Goal: Information Seeking & Learning: Understand process/instructions

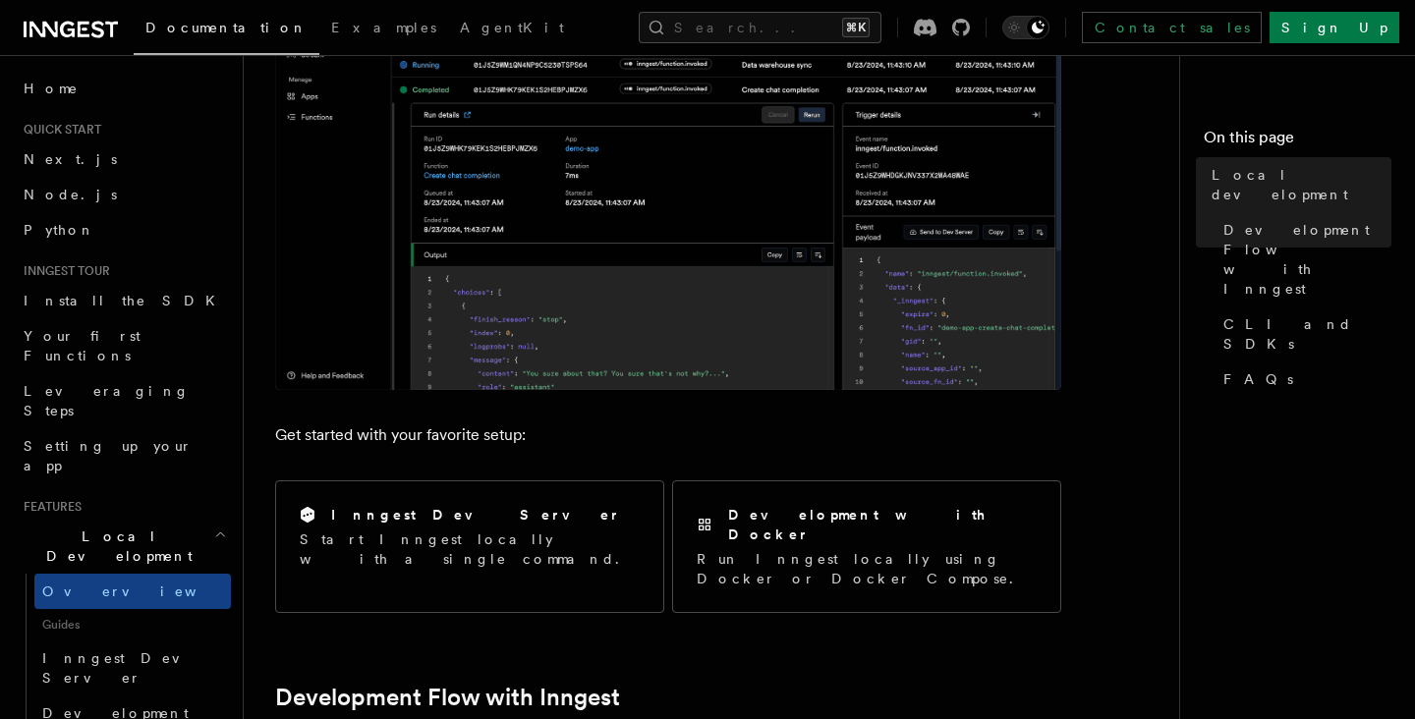
scroll to position [431, 0]
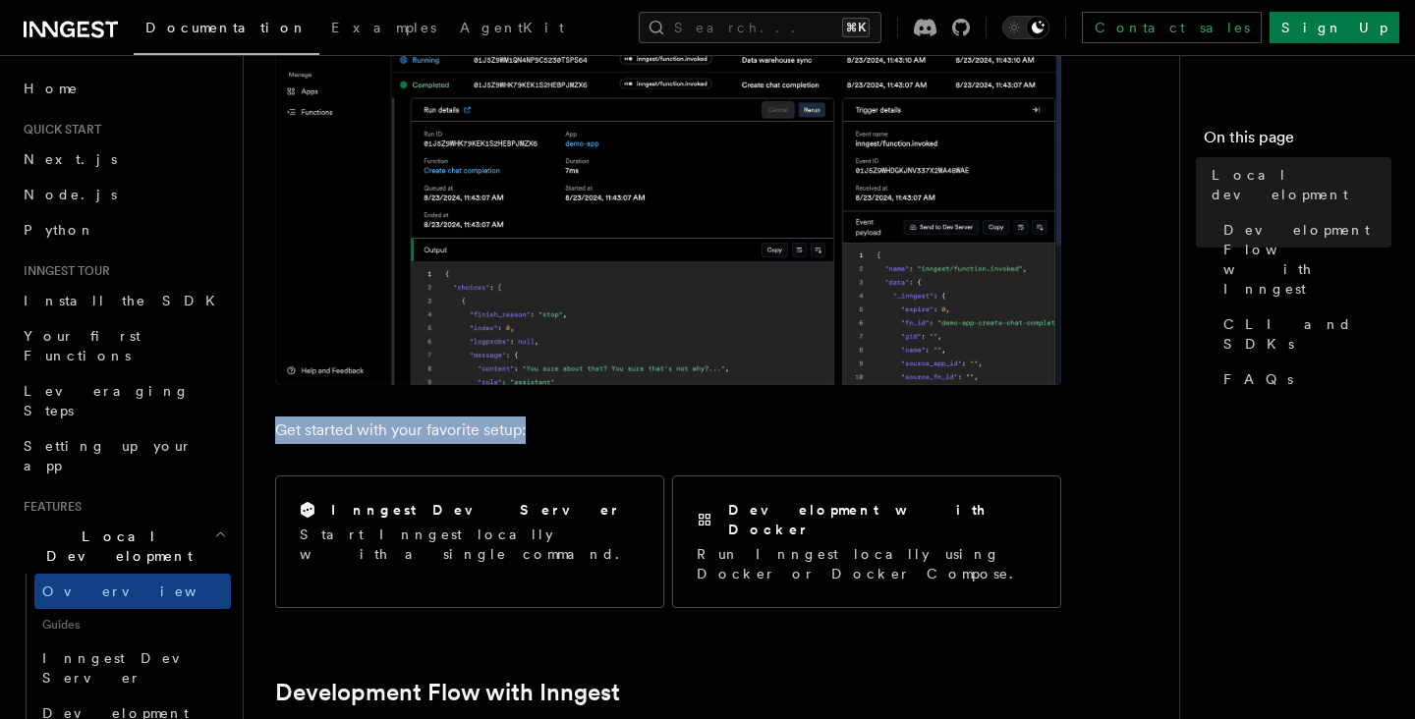
drag, startPoint x: 641, startPoint y: 431, endPoint x: 258, endPoint y: 428, distance: 382.3
drag, startPoint x: 258, startPoint y: 428, endPoint x: 564, endPoint y: 441, distance: 305.9
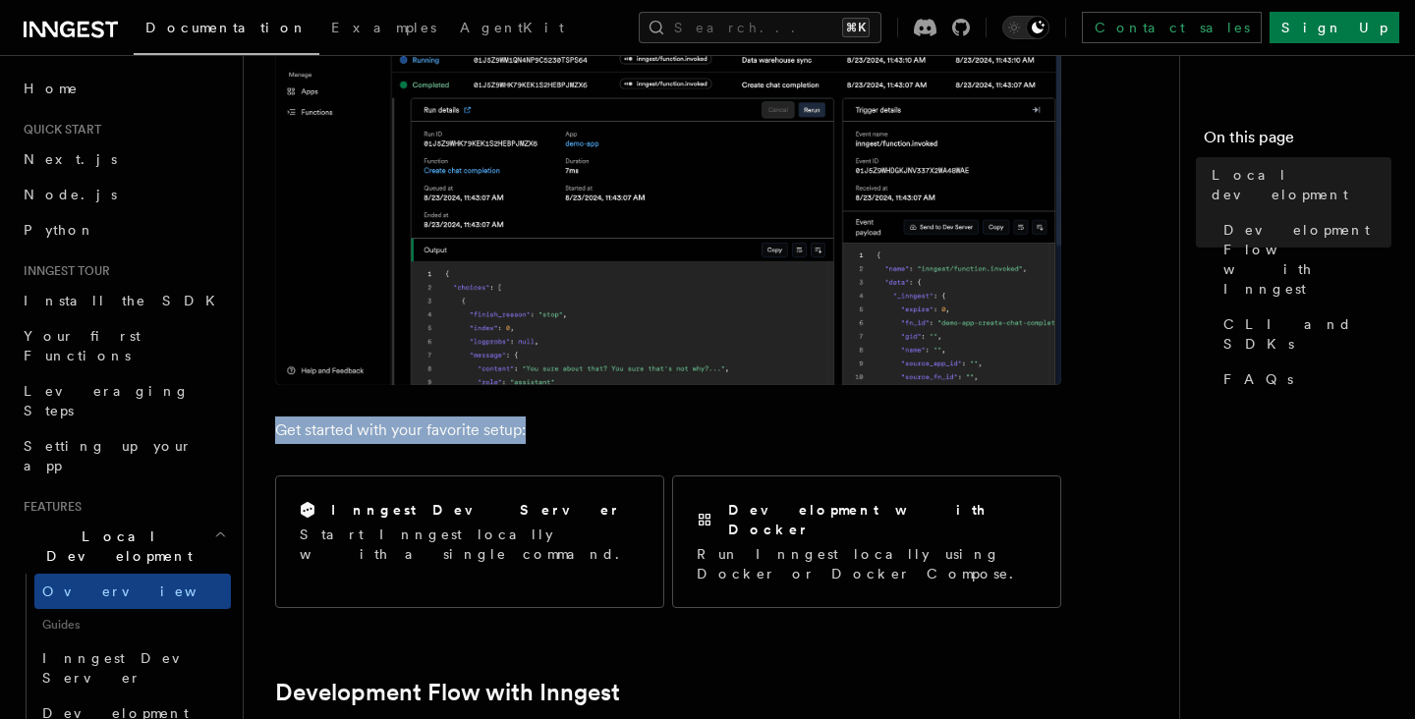
click at [564, 441] on p "Get started with your favorite setup:" at bounding box center [668, 431] width 786 height 28
drag, startPoint x: 564, startPoint y: 441, endPoint x: 276, endPoint y: 440, distance: 288.0
click at [276, 440] on p "Get started with your favorite setup:" at bounding box center [668, 431] width 786 height 28
click at [571, 426] on p "Get started with your favorite setup:" at bounding box center [668, 431] width 786 height 28
drag, startPoint x: 542, startPoint y: 435, endPoint x: 262, endPoint y: 413, distance: 280.0
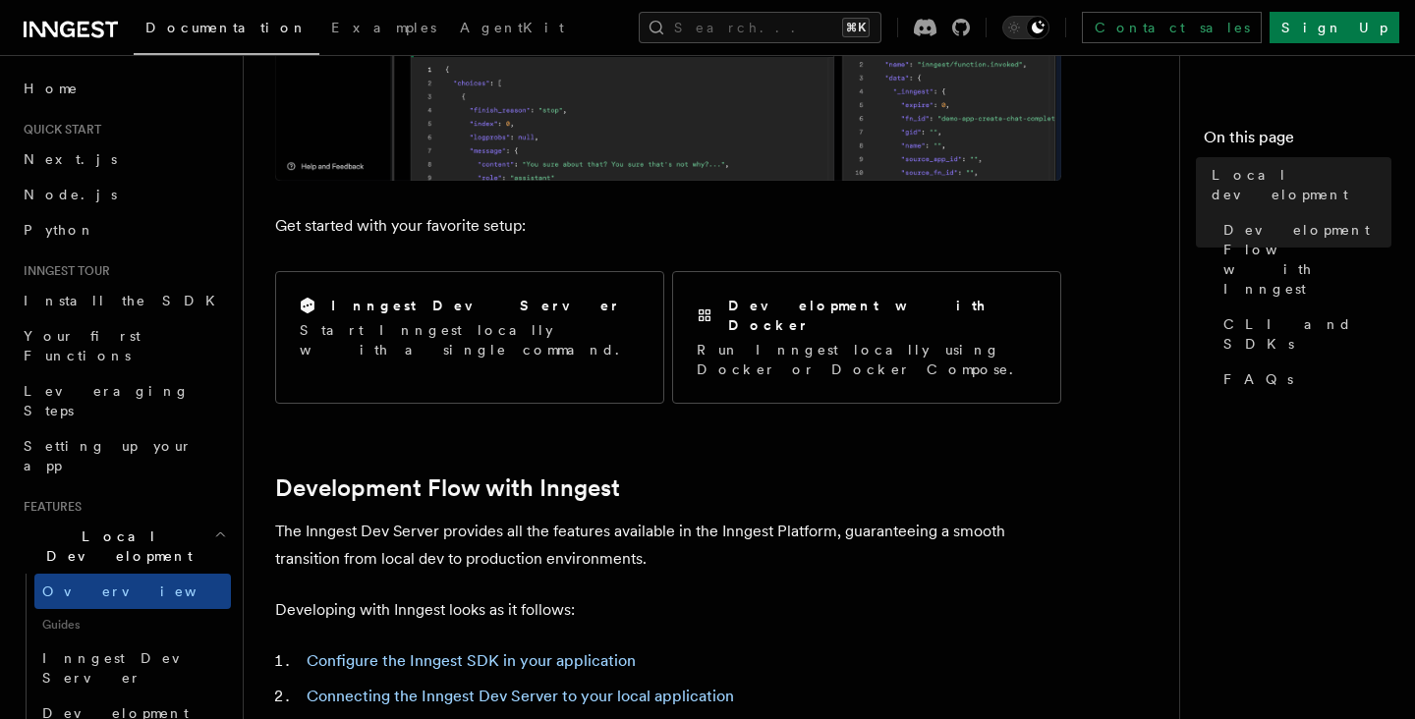
scroll to position [633, 0]
